Goal: Book appointment/travel/reservation

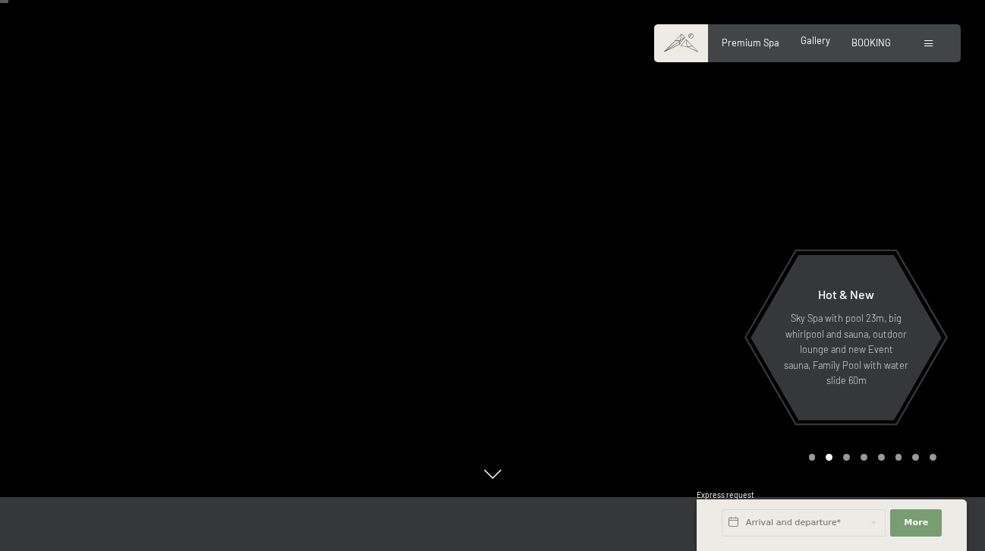
click at [817, 44] on span "Gallery" at bounding box center [815, 40] width 30 height 12
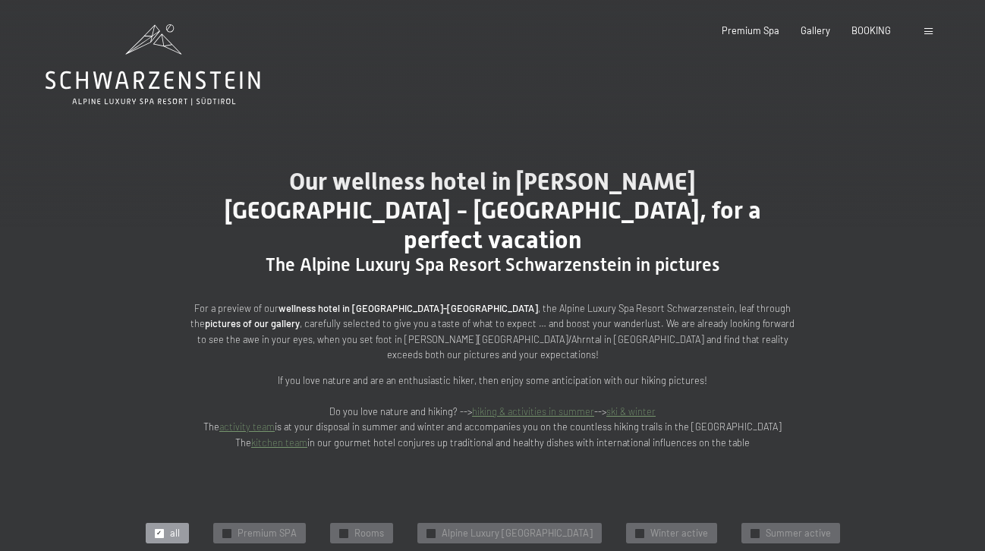
click at [929, 33] on span at bounding box center [928, 31] width 8 height 7
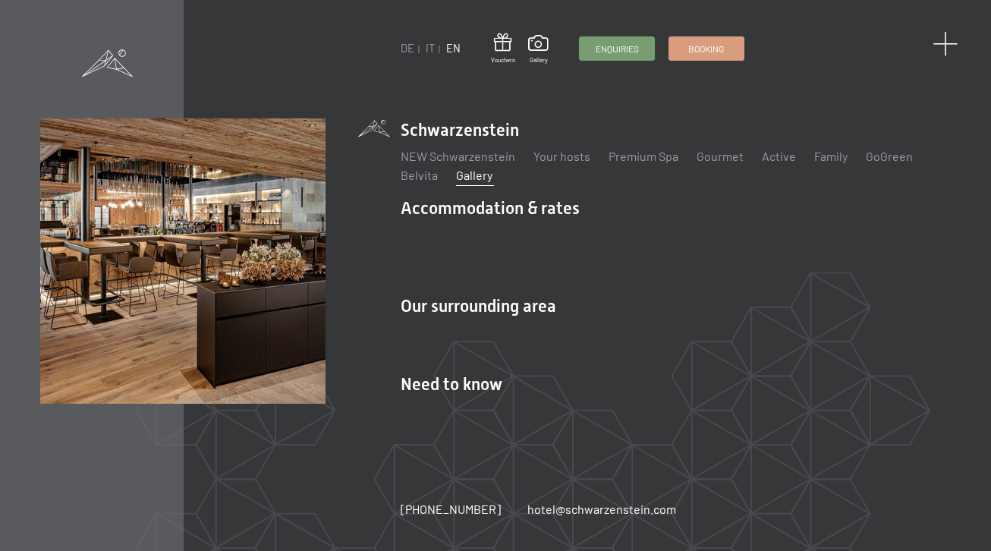
click at [938, 46] on span at bounding box center [944, 44] width 25 height 25
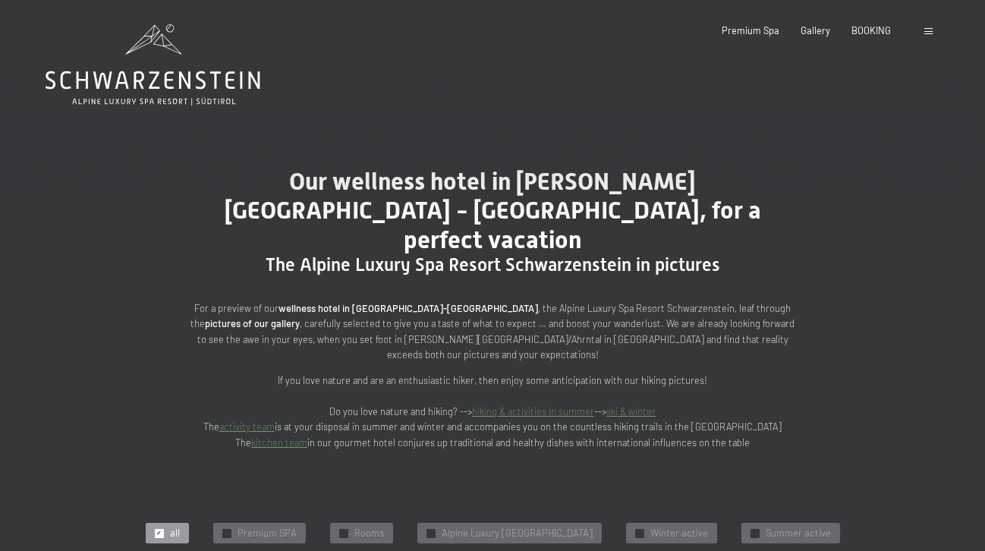
click at [275, 420] on link "activity team" at bounding box center [246, 426] width 55 height 12
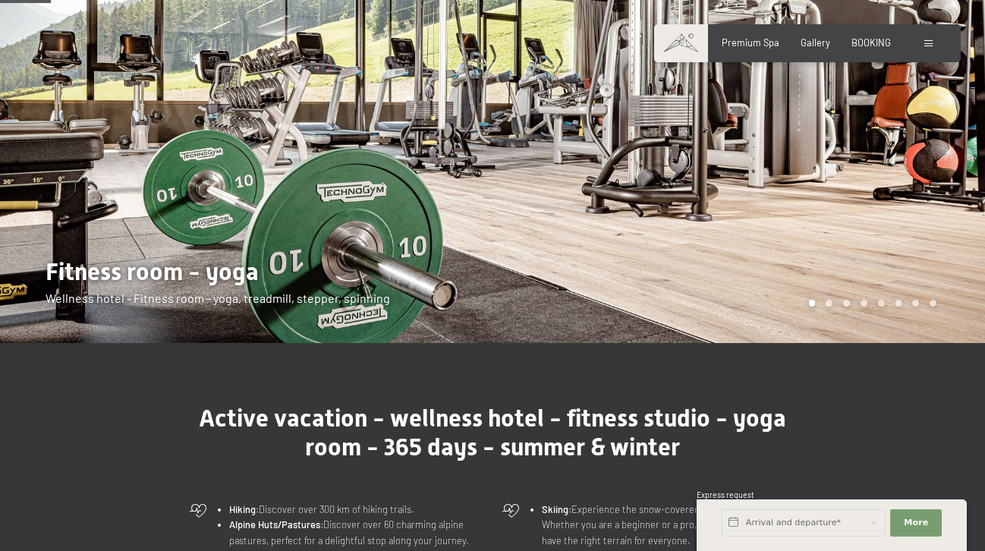
scroll to position [143, 0]
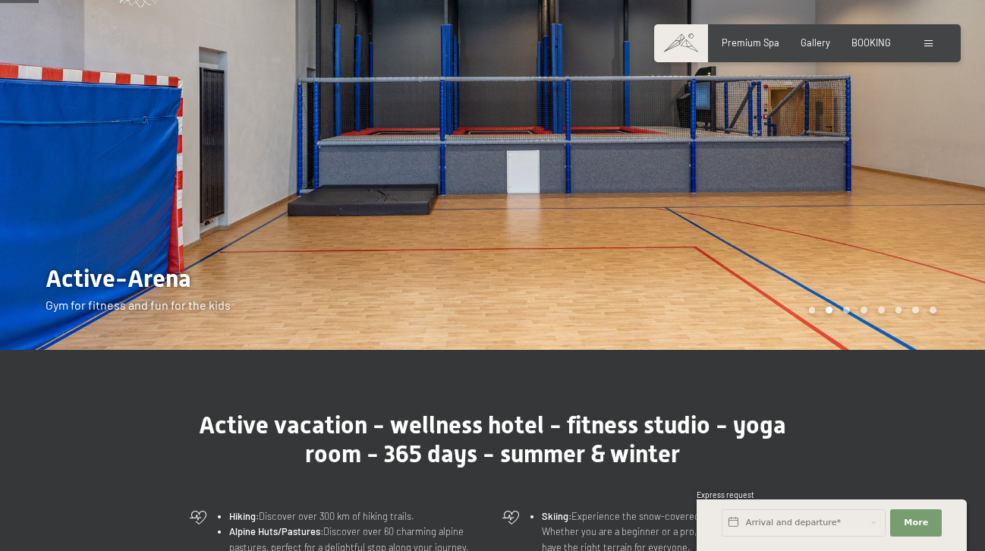
click at [697, 168] on div at bounding box center [738, 103] width 492 height 493
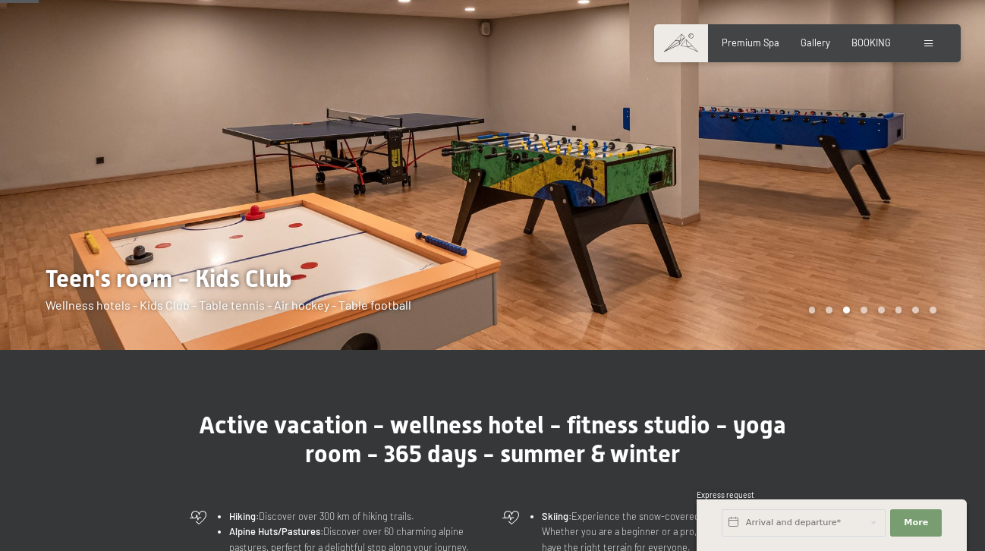
click at [769, 171] on div at bounding box center [738, 103] width 492 height 493
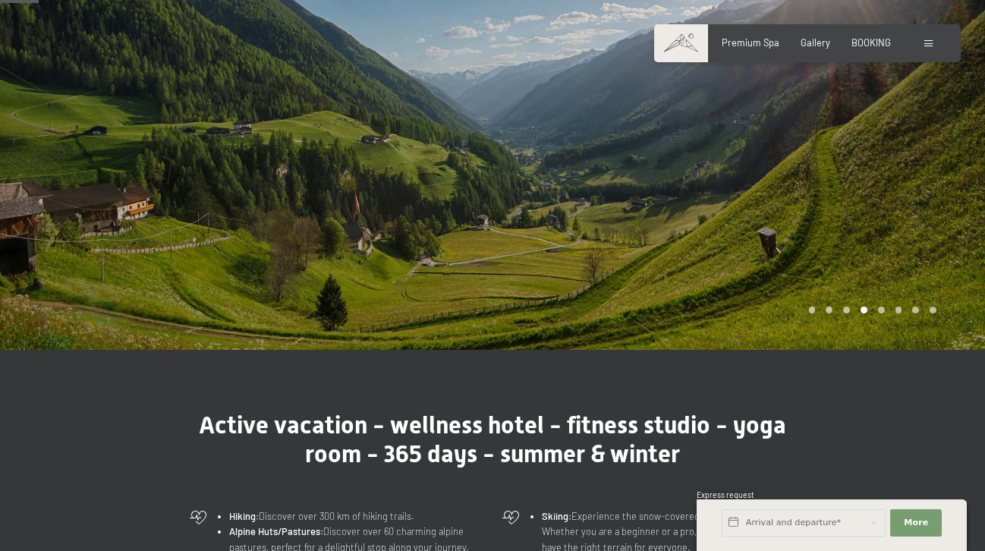
click at [769, 171] on div at bounding box center [738, 103] width 492 height 493
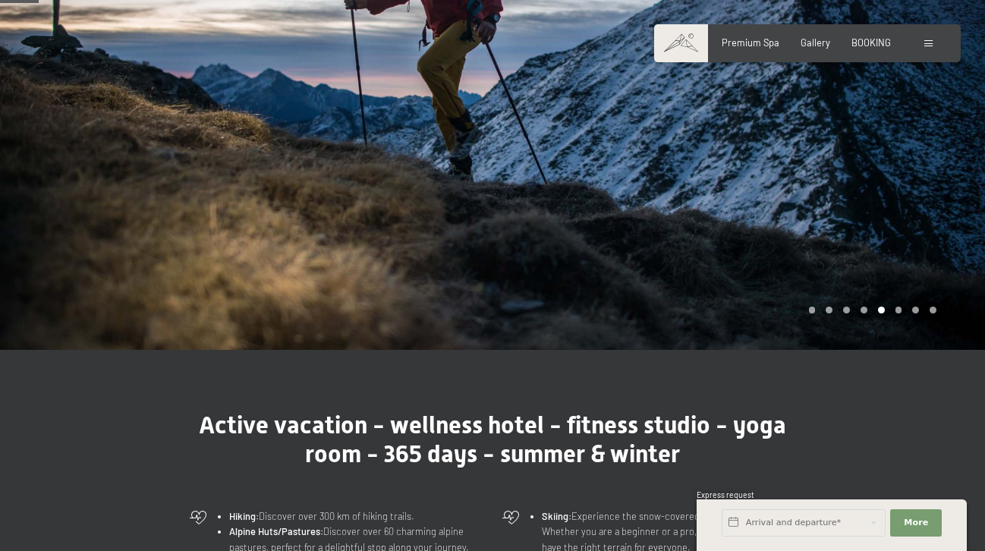
click at [769, 171] on div at bounding box center [738, 103] width 492 height 493
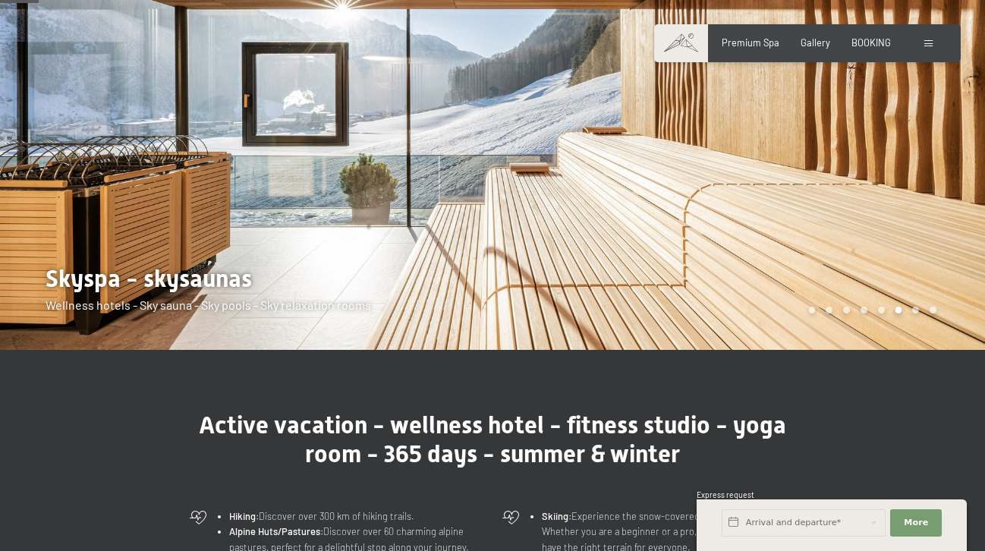
click at [769, 171] on div at bounding box center [738, 103] width 492 height 493
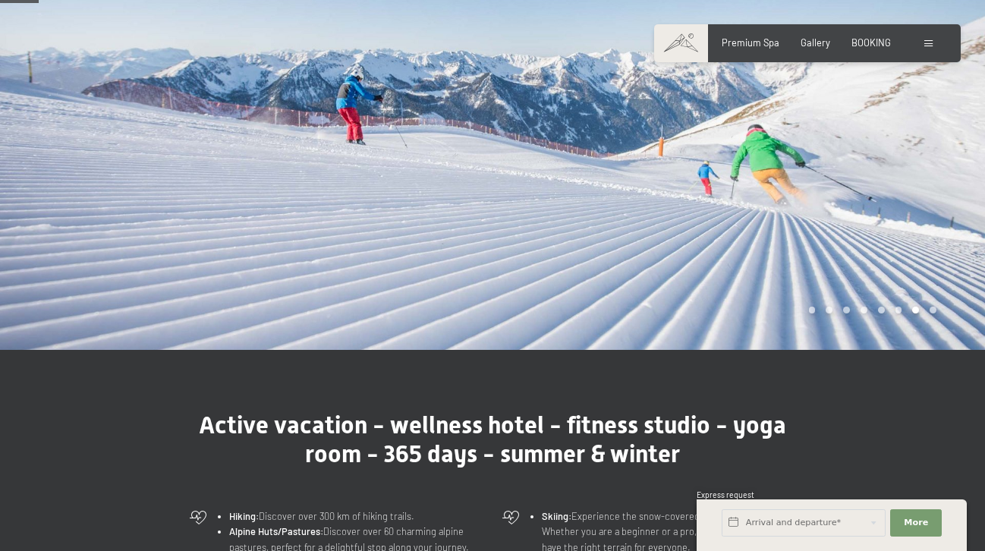
click at [769, 171] on div at bounding box center [738, 103] width 492 height 493
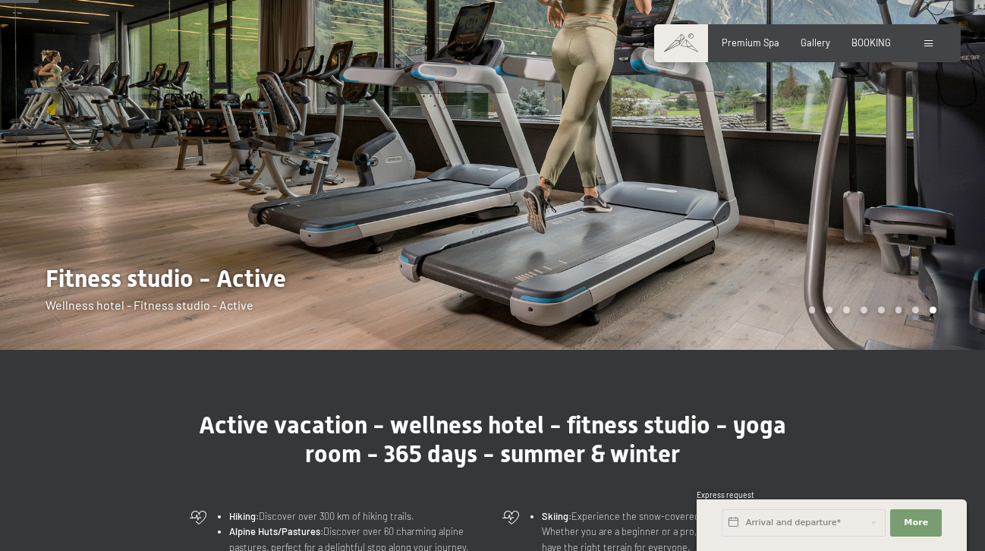
click at [769, 171] on div at bounding box center [738, 103] width 492 height 493
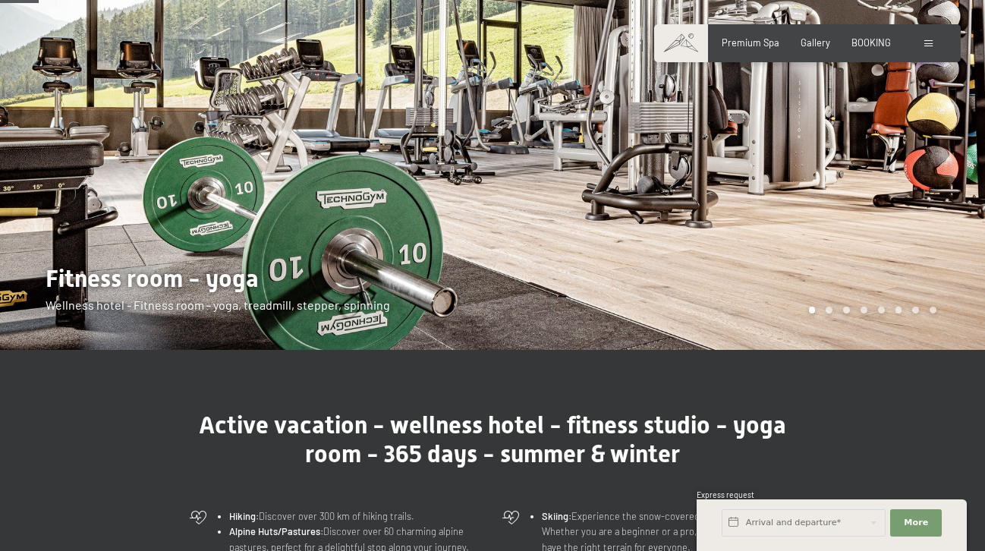
click at [769, 171] on div at bounding box center [738, 103] width 492 height 493
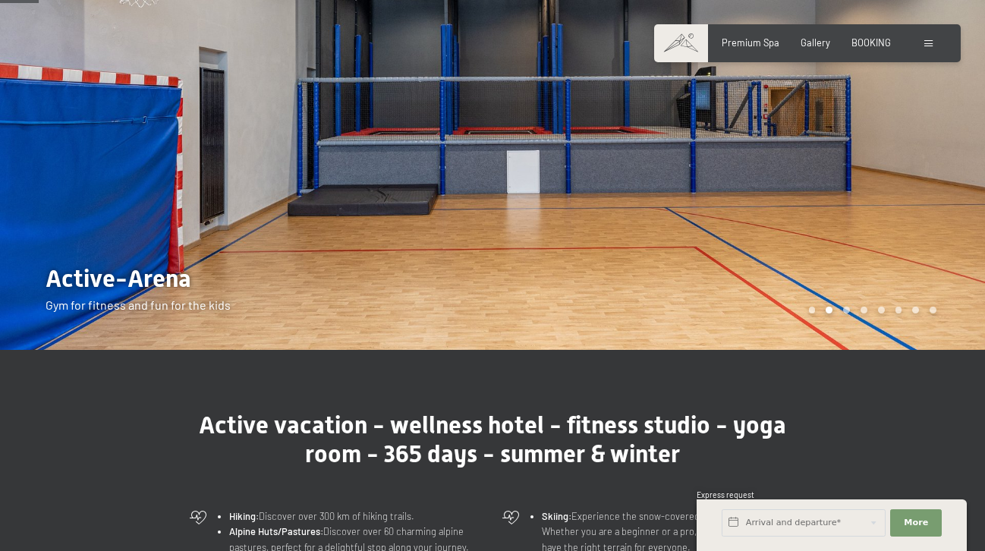
click at [769, 171] on div at bounding box center [738, 103] width 492 height 493
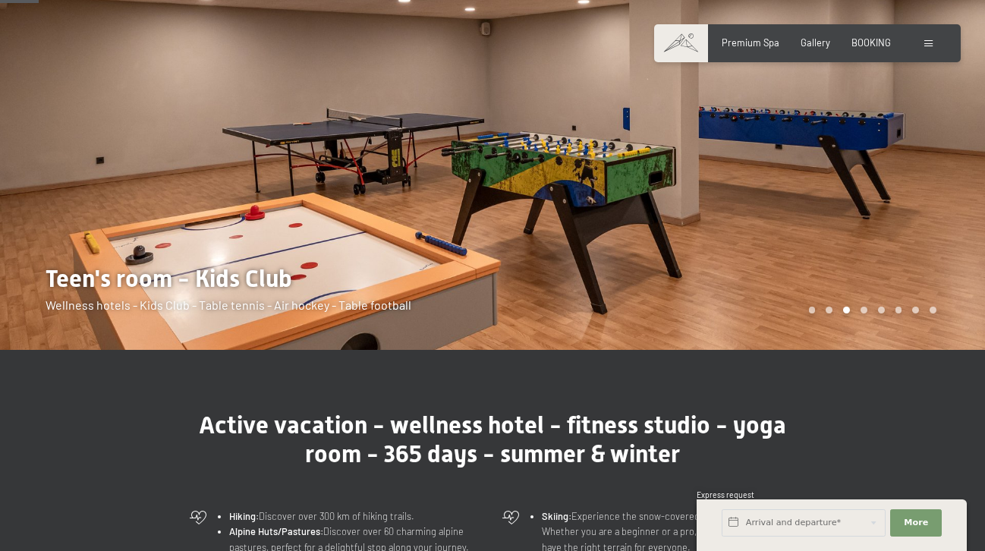
click at [769, 171] on div at bounding box center [738, 103] width 492 height 493
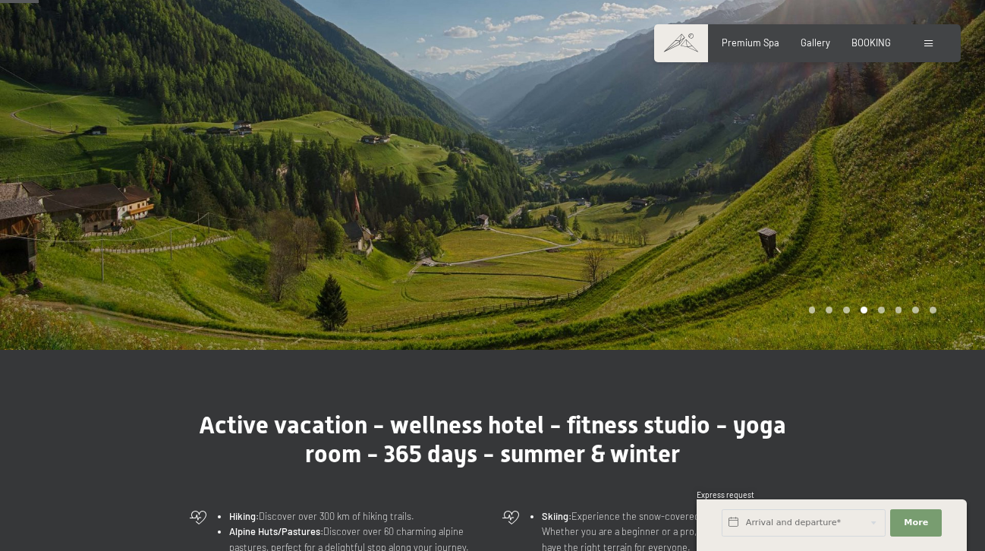
click at [769, 171] on div at bounding box center [738, 103] width 492 height 493
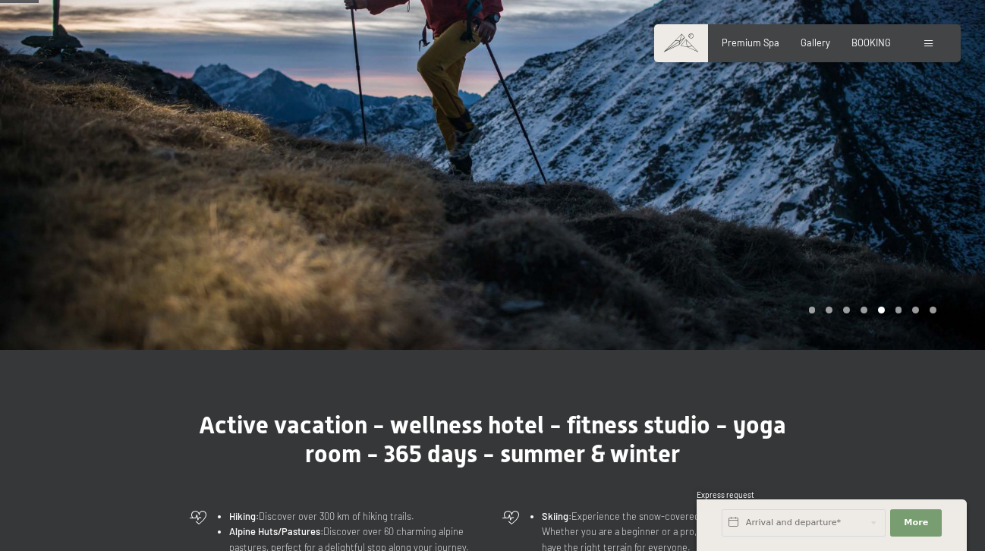
click at [769, 171] on div at bounding box center [738, 103] width 492 height 493
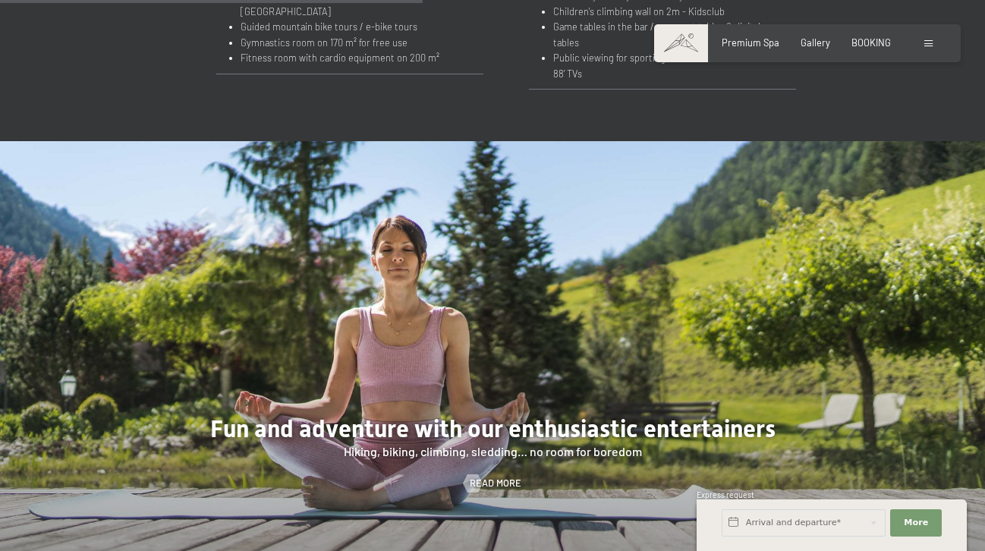
scroll to position [1671, 0]
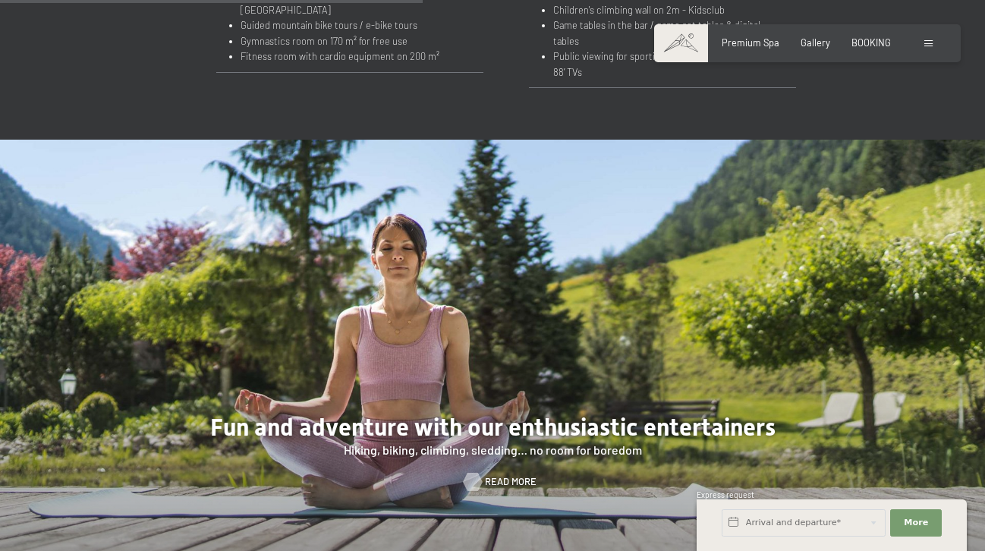
click at [491, 475] on span "Read more" at bounding box center [511, 482] width 52 height 14
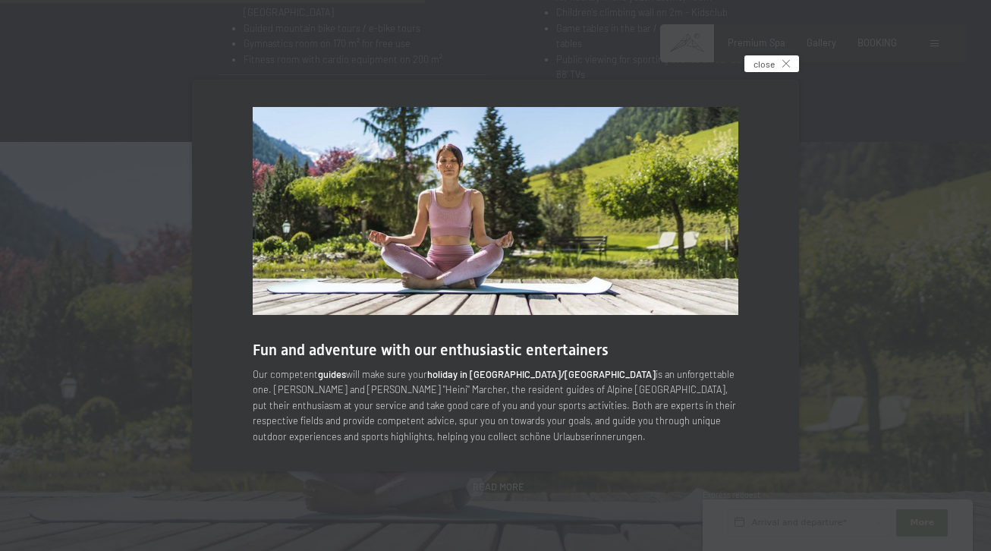
click at [788, 65] on icon at bounding box center [786, 64] width 8 height 8
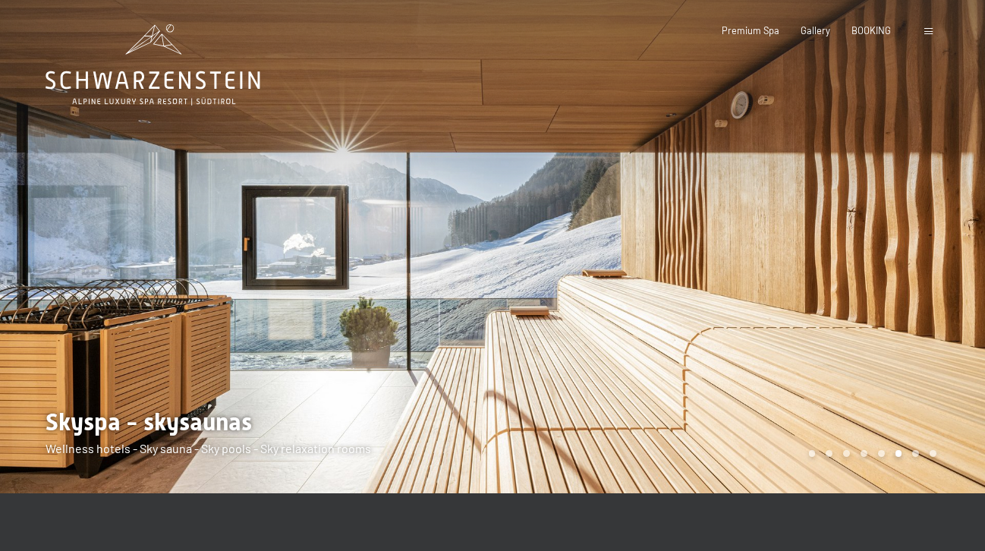
scroll to position [0, 0]
click at [755, 30] on span "Premium Spa" at bounding box center [751, 28] width 58 height 12
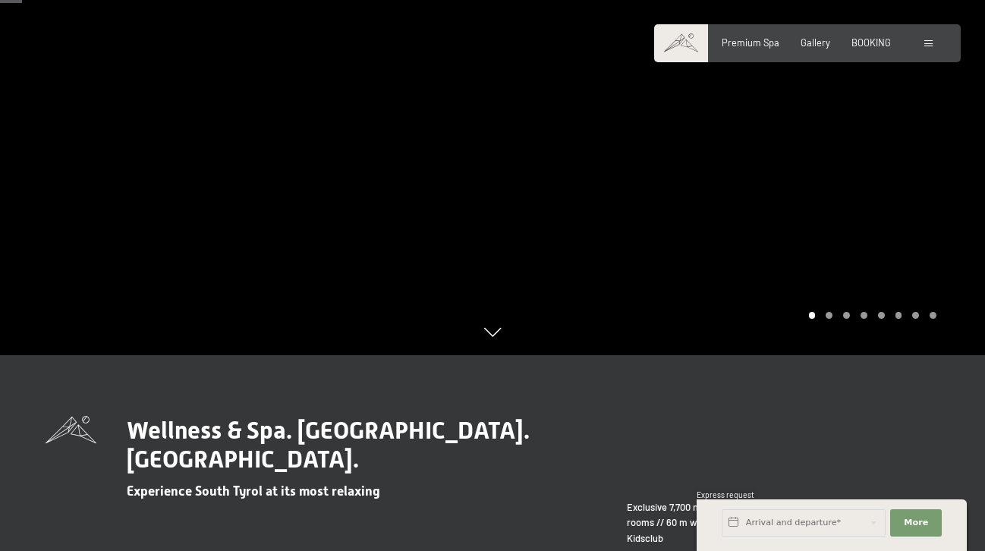
scroll to position [196, 0]
click at [797, 217] on div at bounding box center [738, 79] width 492 height 551
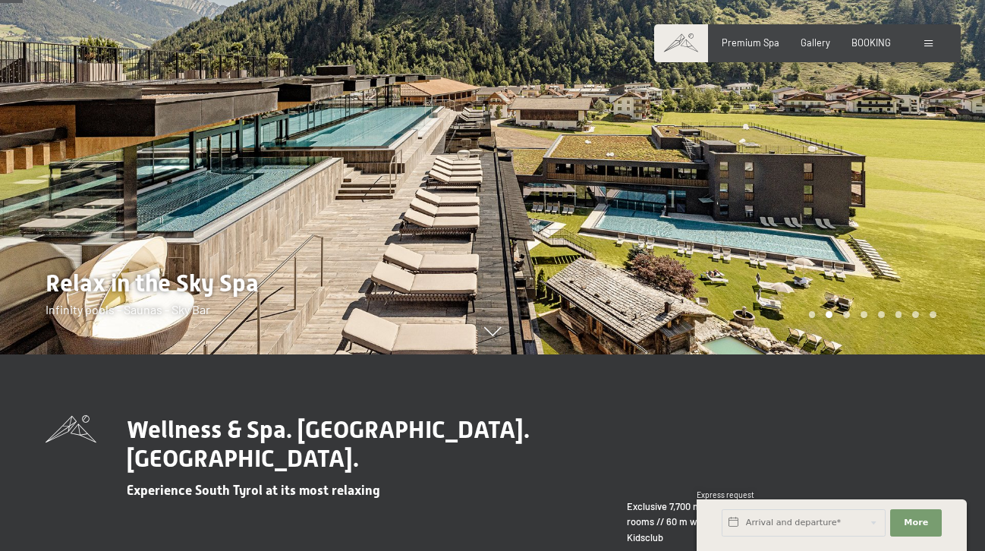
click at [797, 217] on div at bounding box center [738, 79] width 492 height 551
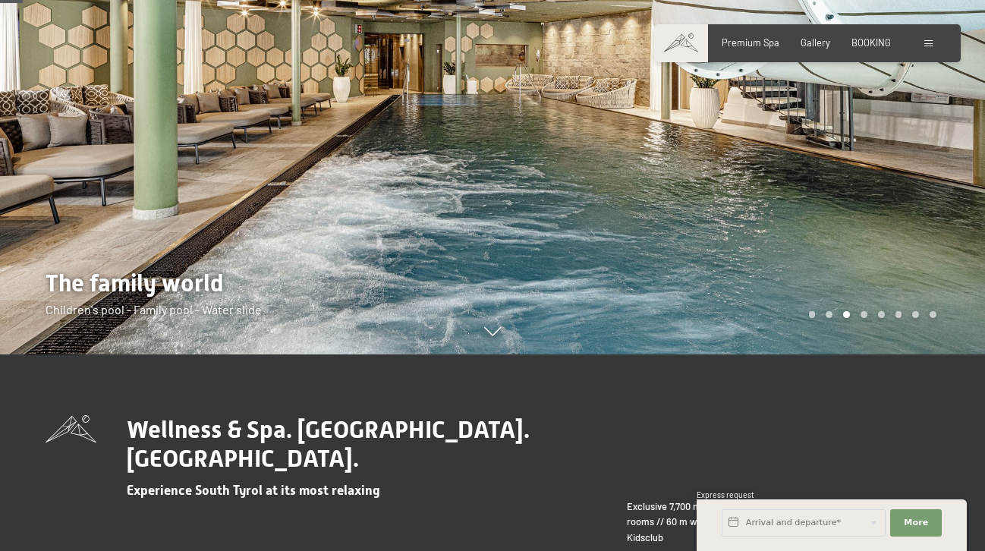
click at [797, 217] on div at bounding box center [738, 79] width 492 height 551
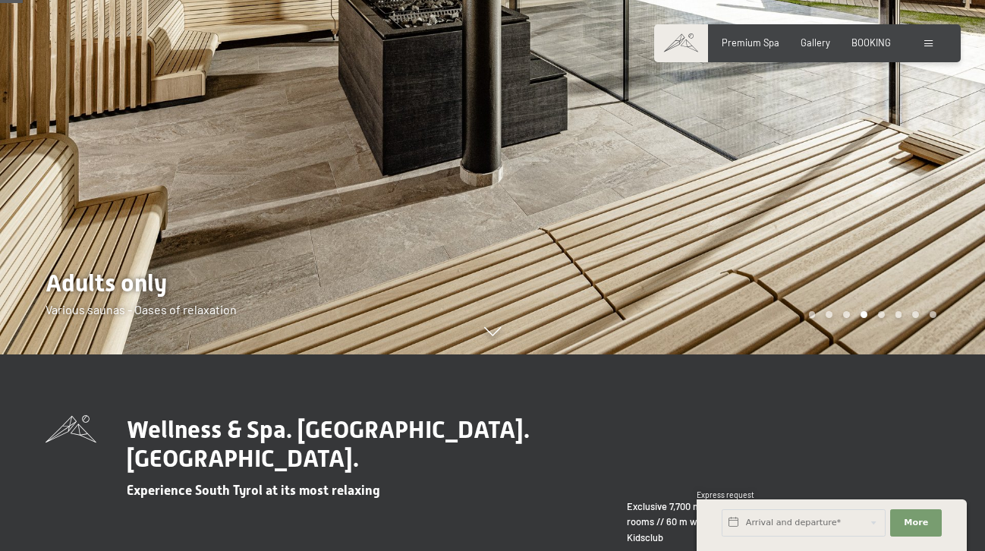
click at [797, 217] on div at bounding box center [738, 79] width 492 height 551
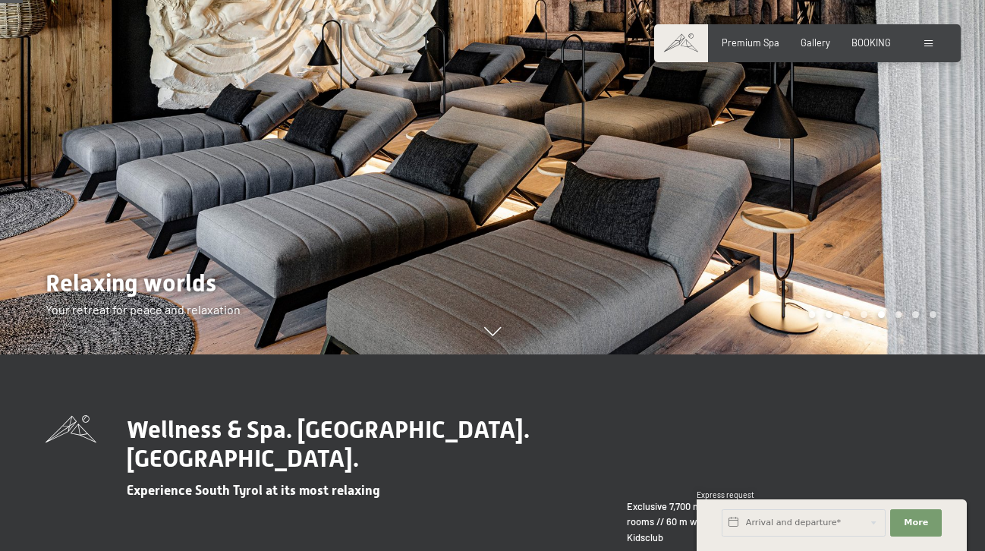
click at [797, 217] on div at bounding box center [738, 79] width 492 height 551
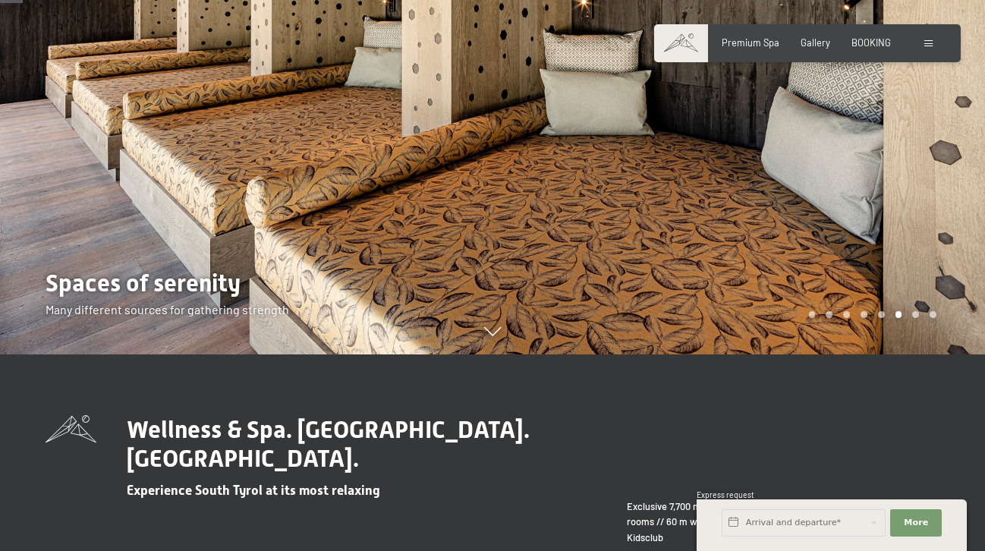
click at [797, 217] on div at bounding box center [738, 79] width 492 height 551
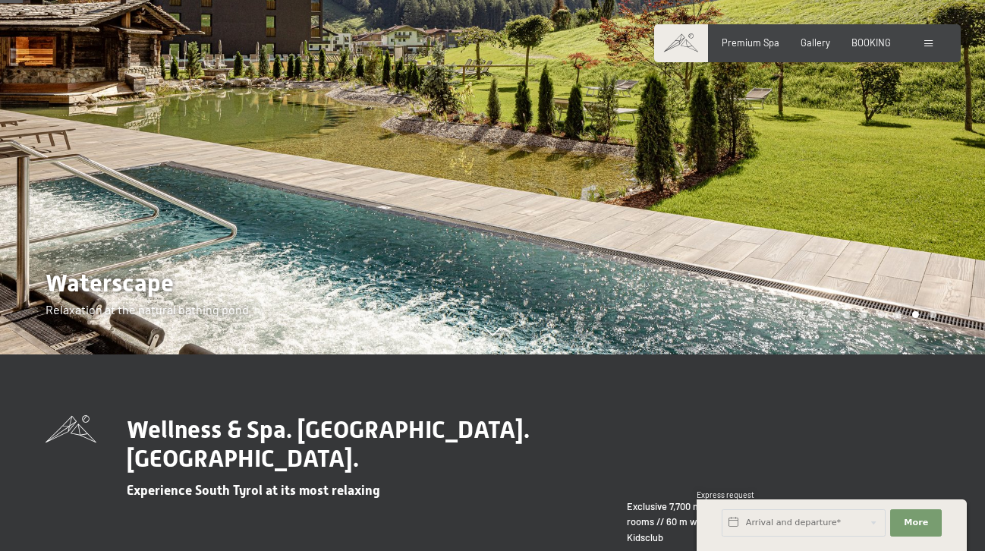
click at [797, 217] on div at bounding box center [738, 79] width 492 height 551
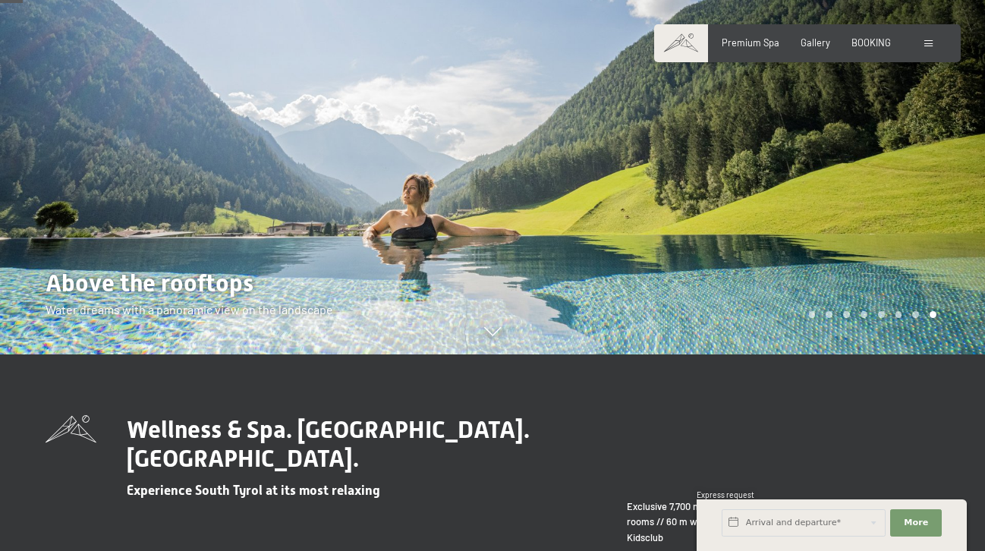
click at [797, 217] on div at bounding box center [738, 79] width 492 height 551
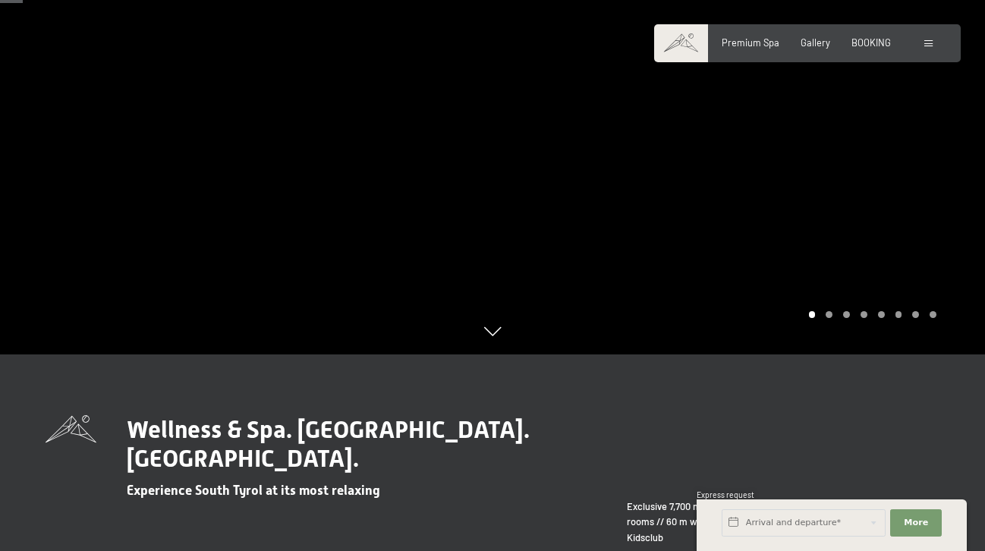
click at [797, 217] on div at bounding box center [738, 79] width 492 height 551
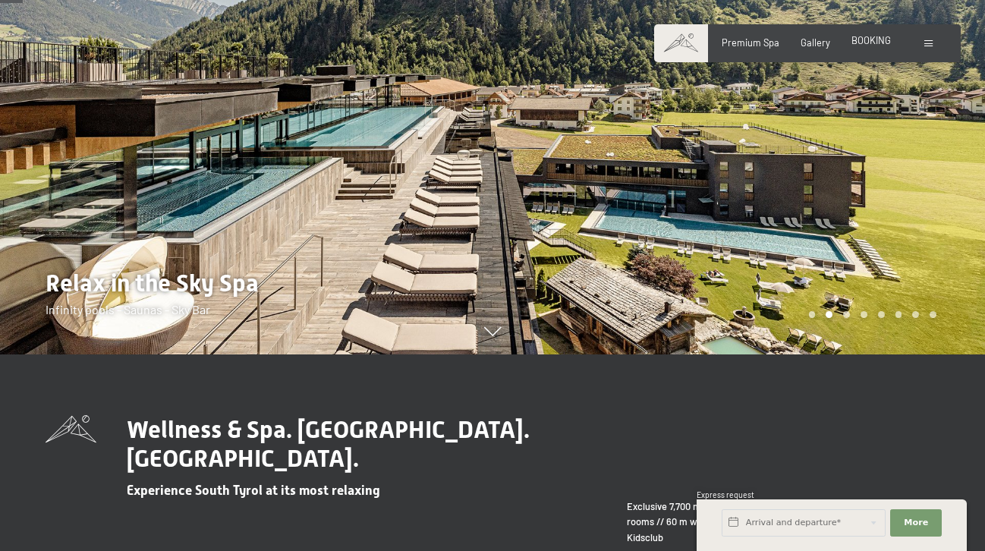
click at [872, 46] on span "BOOKING" at bounding box center [870, 40] width 39 height 12
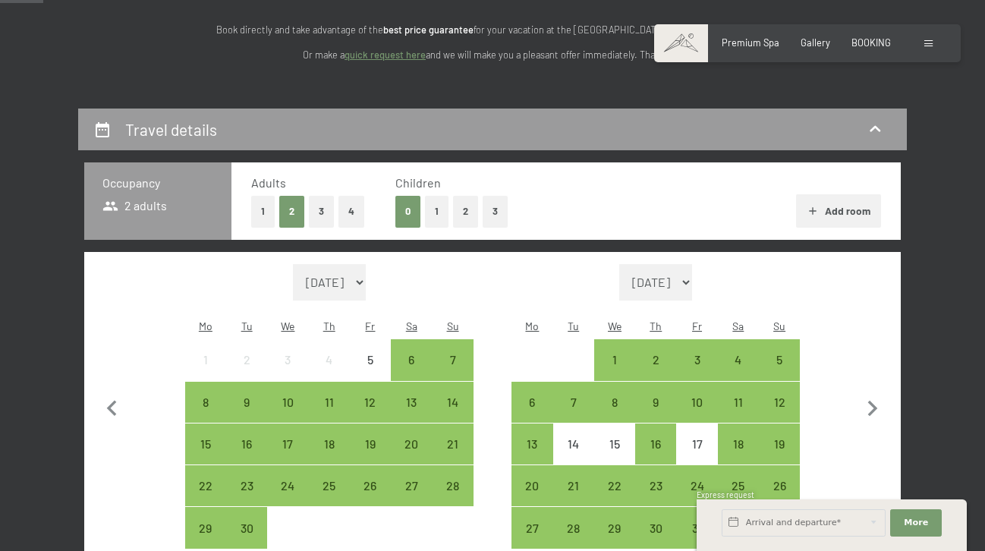
scroll to position [222, 0]
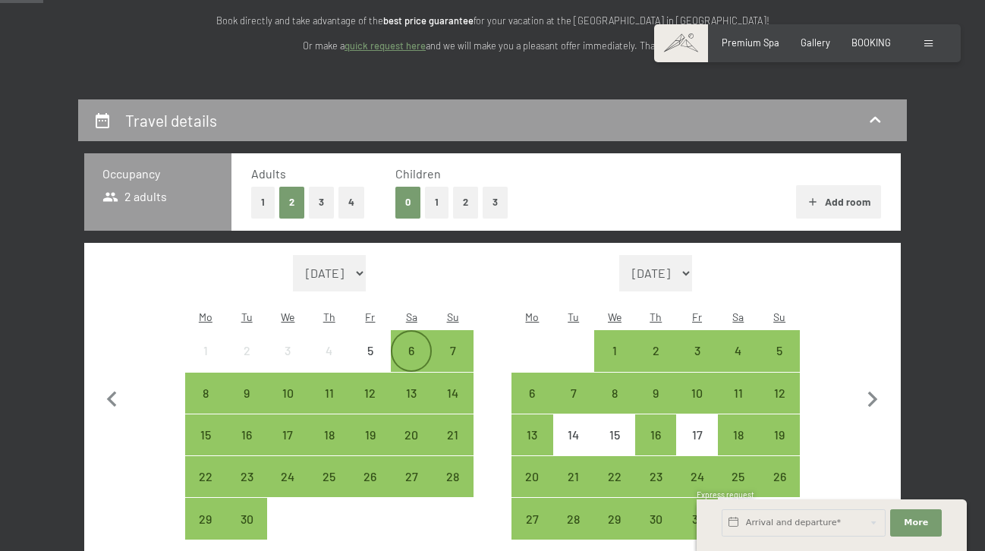
click at [411, 344] on div "6" at bounding box center [411, 363] width 38 height 38
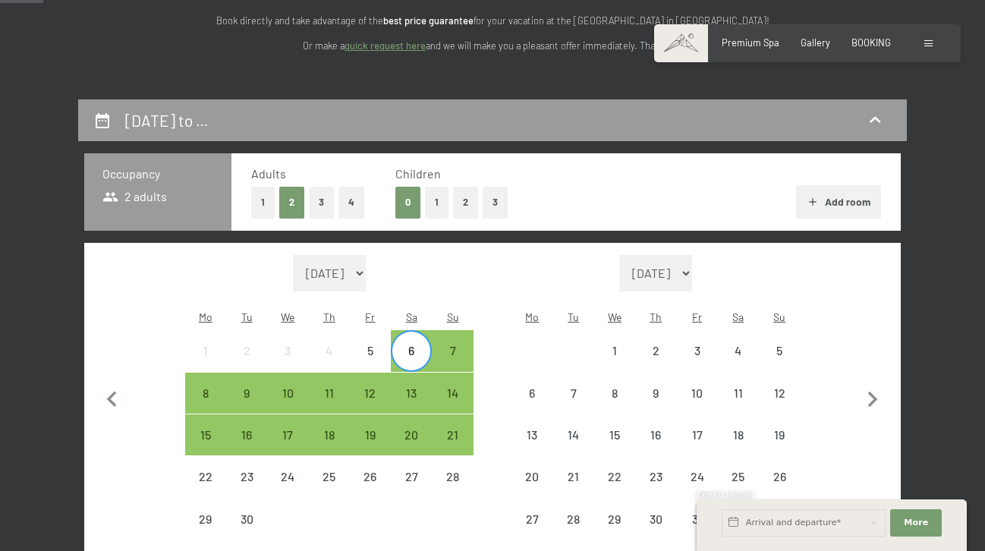
click at [451, 325] on span "Consent to marketing activities*" at bounding box center [430, 318] width 171 height 15
click at [338, 325] on input "Consent to marketing activities*" at bounding box center [329, 318] width 15 height 15
checkbox input "false"
click at [457, 202] on button "2" at bounding box center [465, 202] width 25 height 31
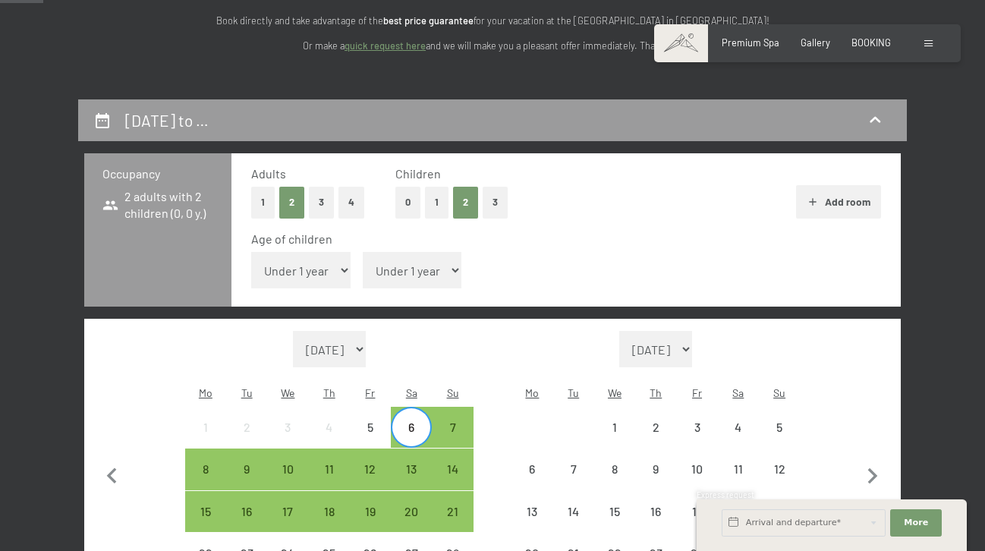
click at [407, 199] on button "0" at bounding box center [407, 202] width 25 height 31
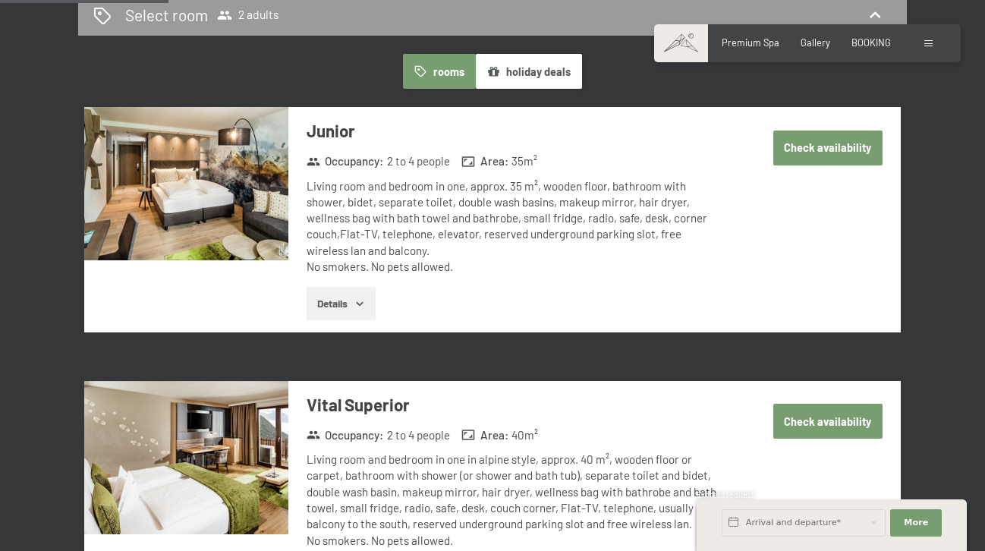
scroll to position [879, 0]
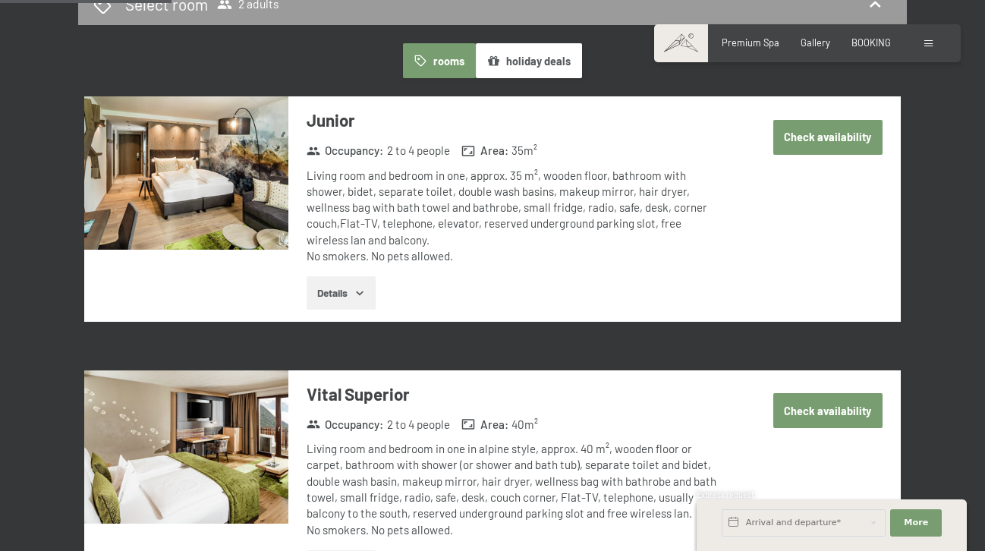
click at [812, 393] on button "Check availability" at bounding box center [827, 410] width 109 height 35
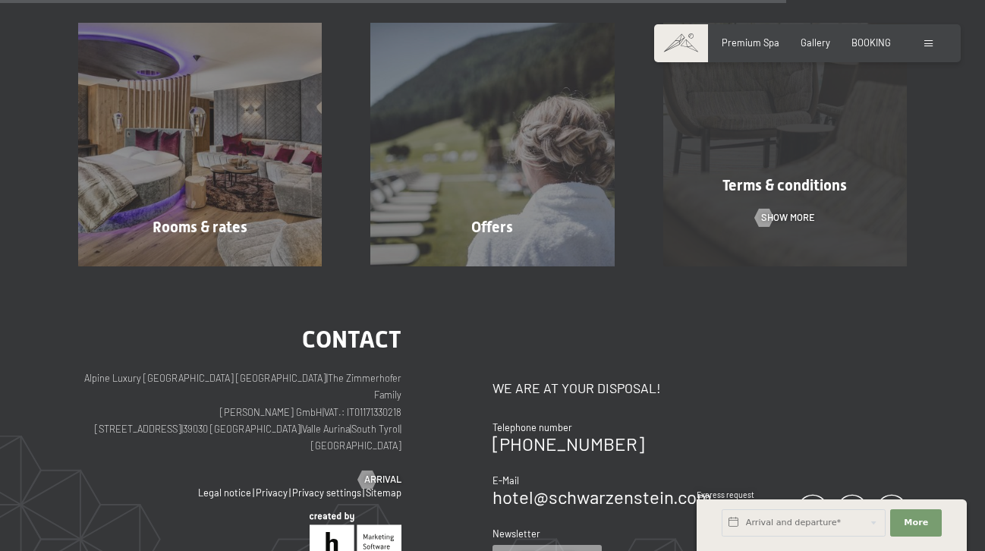
scroll to position [1082, 0]
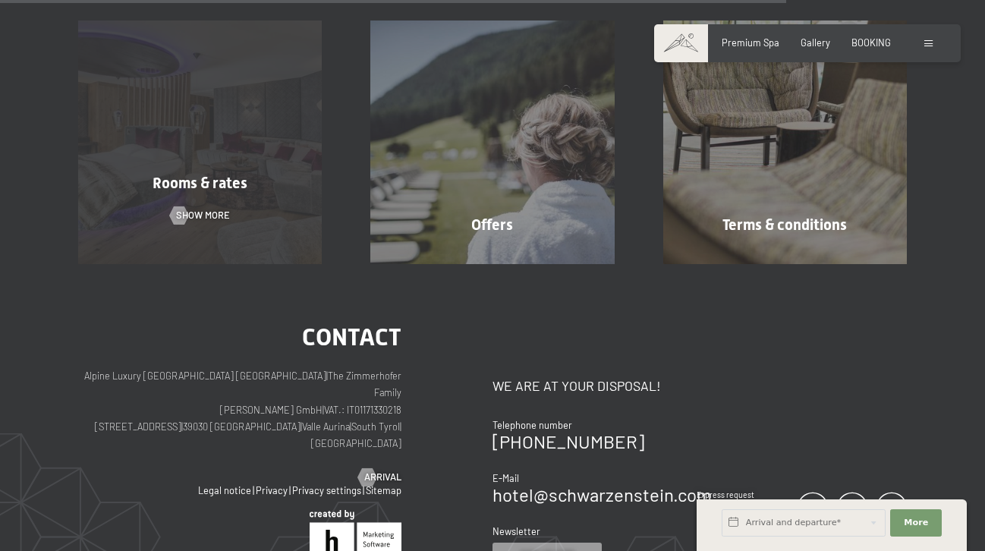
click at [203, 135] on div "Rooms & rates Show more" at bounding box center [200, 142] width 292 height 244
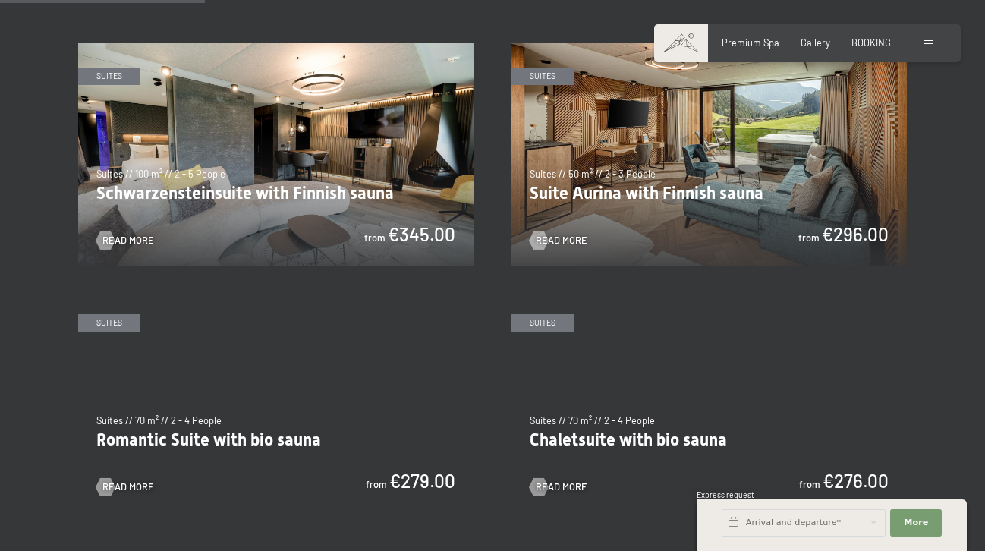
scroll to position [747, 0]
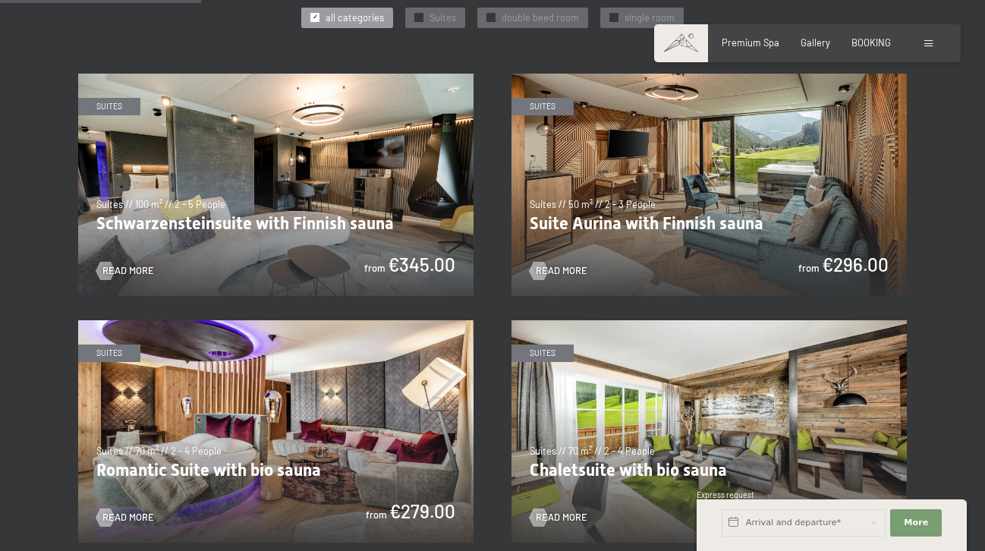
click at [670, 134] on img at bounding box center [708, 185] width 395 height 222
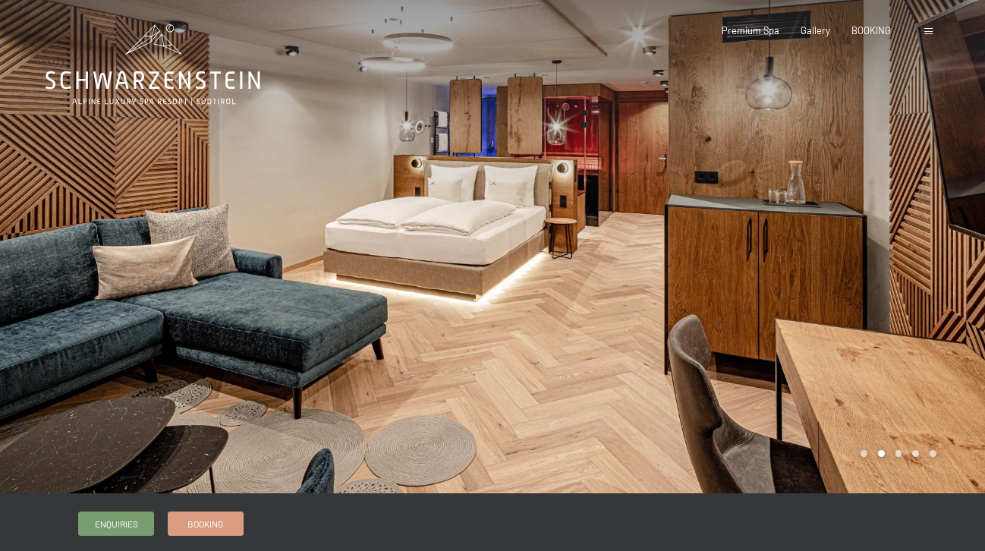
click at [779, 259] on div at bounding box center [738, 246] width 492 height 493
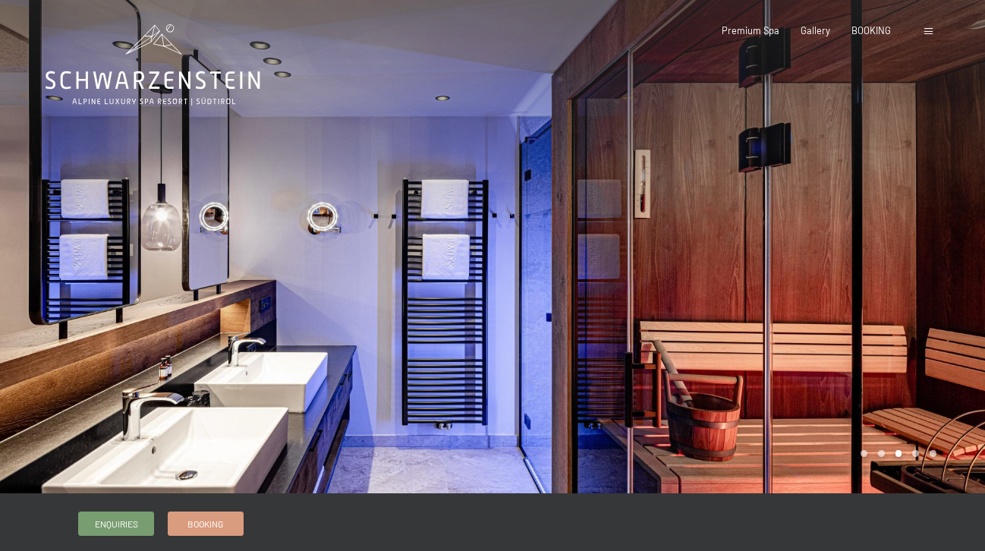
click at [779, 259] on div at bounding box center [738, 246] width 492 height 493
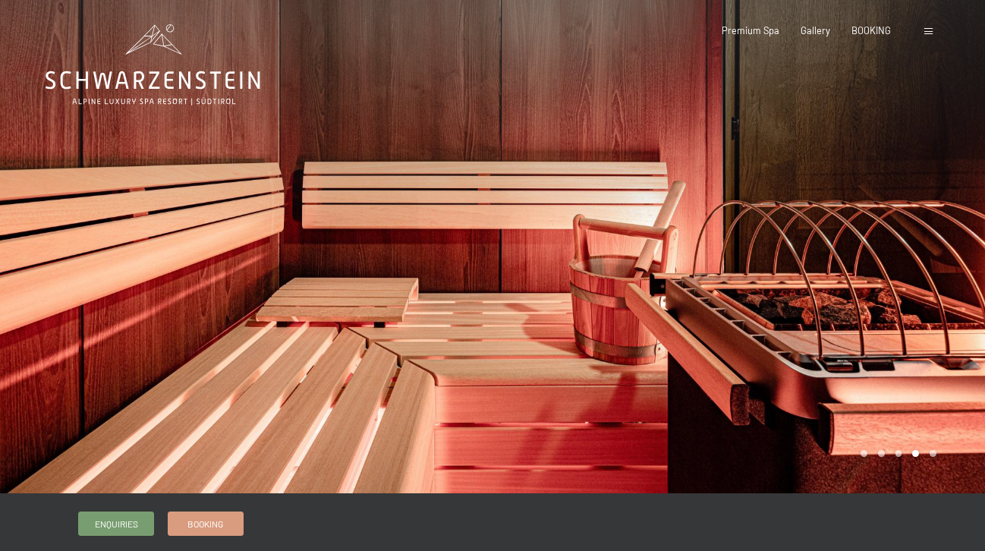
click at [779, 259] on div at bounding box center [738, 246] width 492 height 493
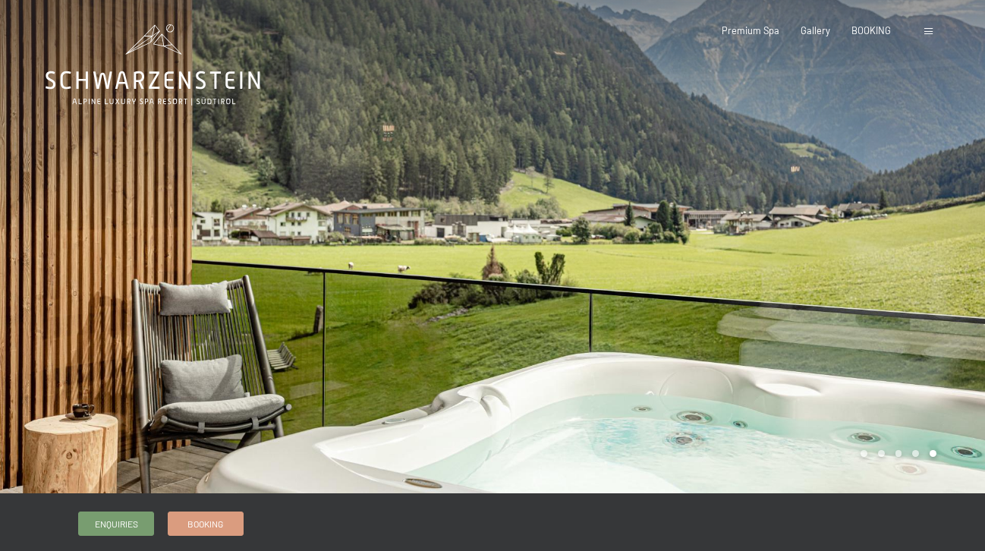
click at [779, 259] on div at bounding box center [738, 246] width 492 height 493
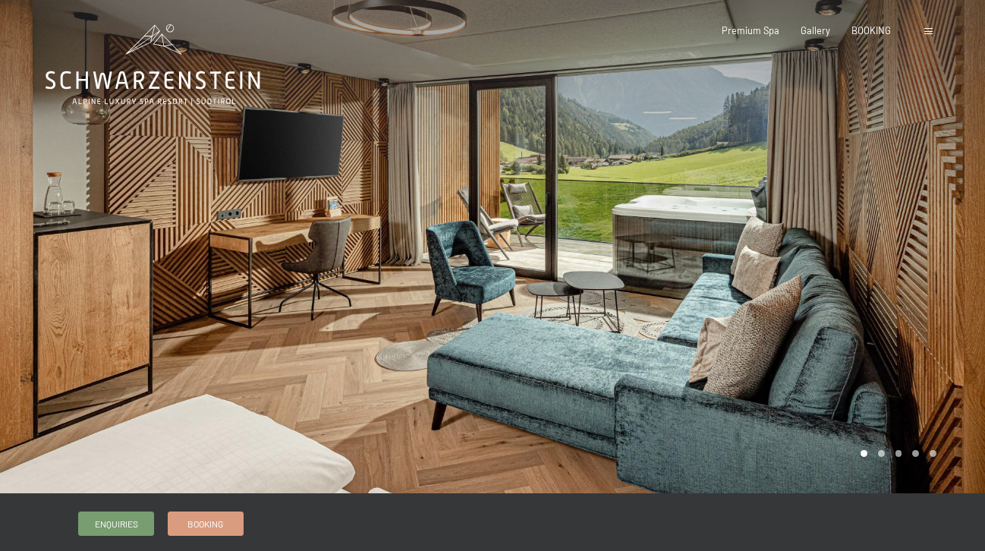
click at [779, 259] on div at bounding box center [738, 246] width 492 height 493
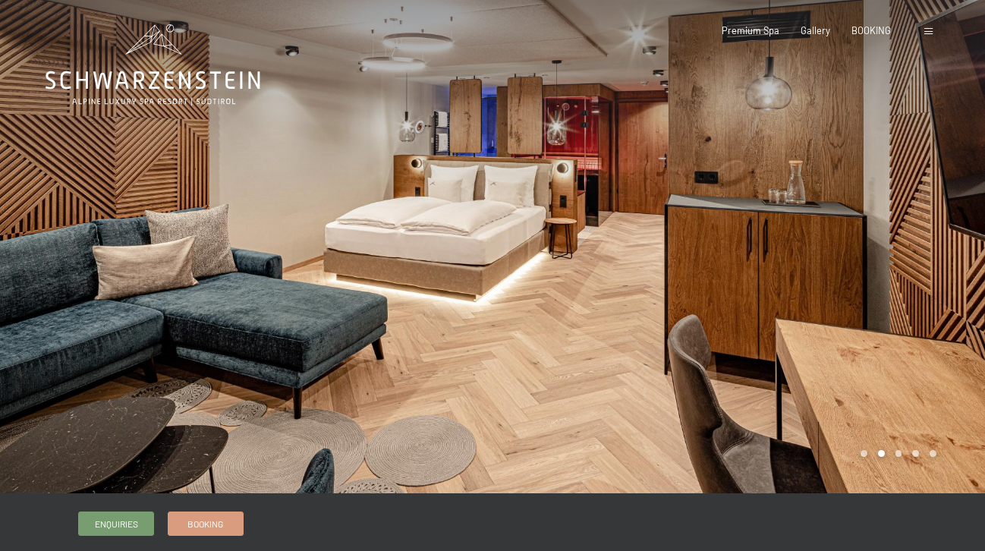
click at [454, 325] on span "Consent to marketing activities*" at bounding box center [430, 318] width 171 height 15
click at [338, 325] on input "Consent to marketing activities*" at bounding box center [329, 318] width 15 height 15
checkbox input "false"
